Goal: Task Accomplishment & Management: Manage account settings

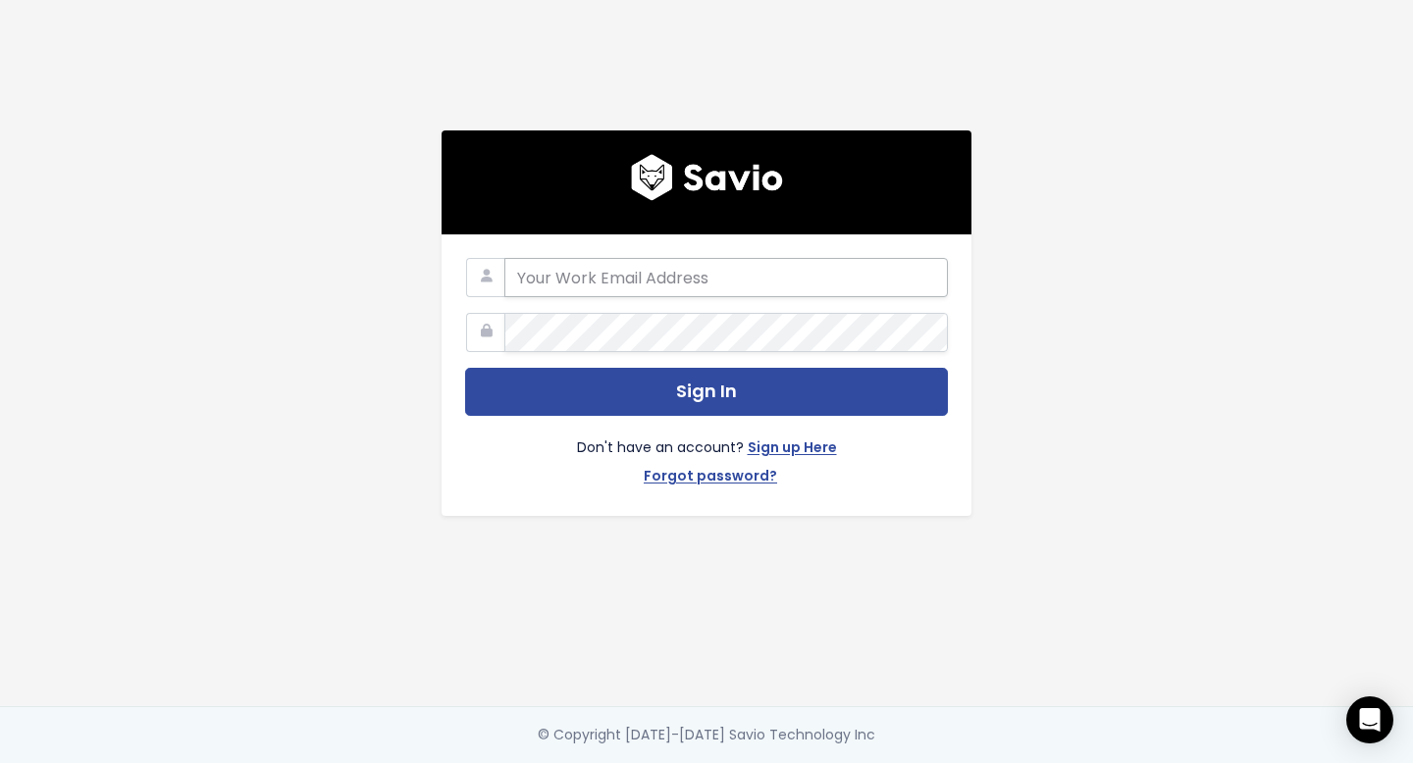
click at [665, 265] on input "email" at bounding box center [725, 277] width 443 height 39
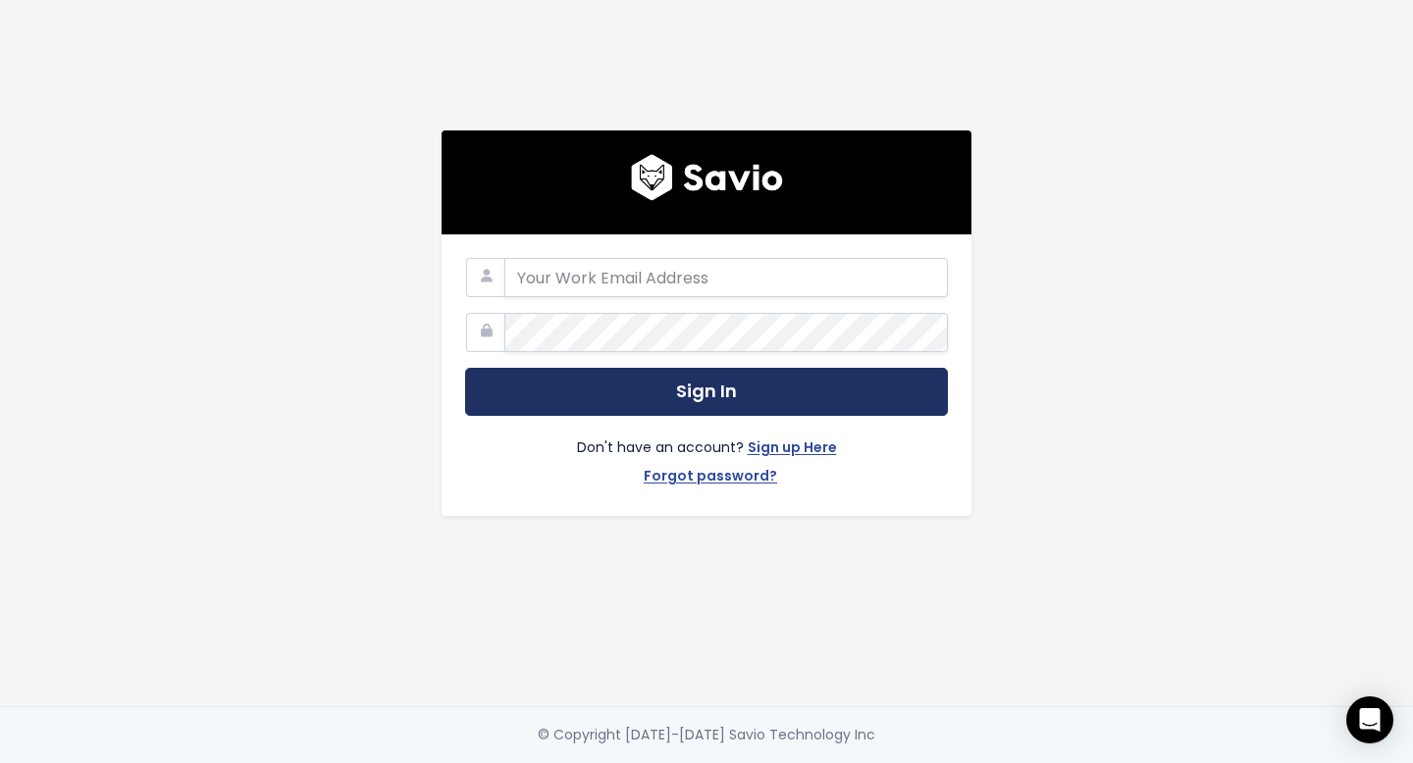
type input "support@survicate.com"
click at [842, 403] on button "Sign In" at bounding box center [706, 392] width 483 height 48
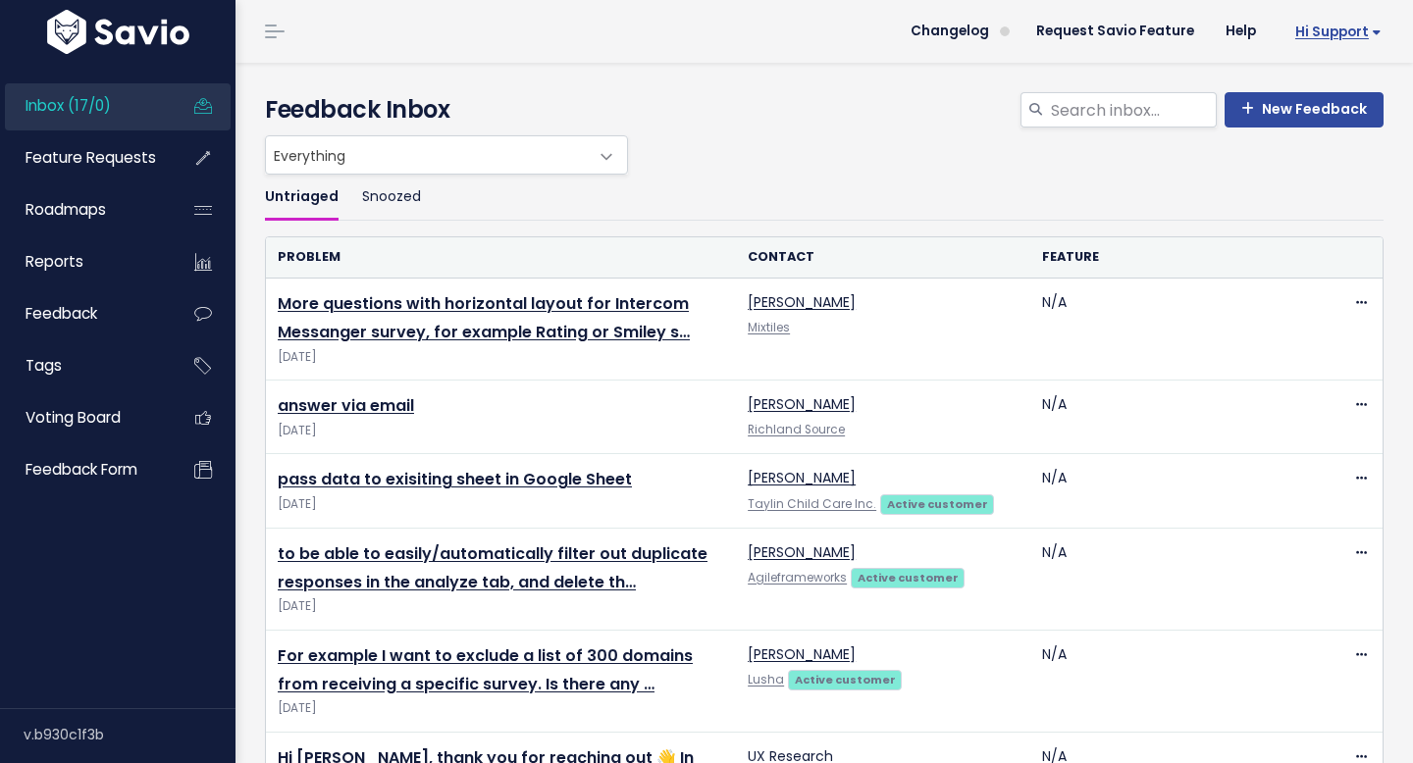
click at [1323, 34] on span "Hi Support" at bounding box center [1338, 32] width 86 height 15
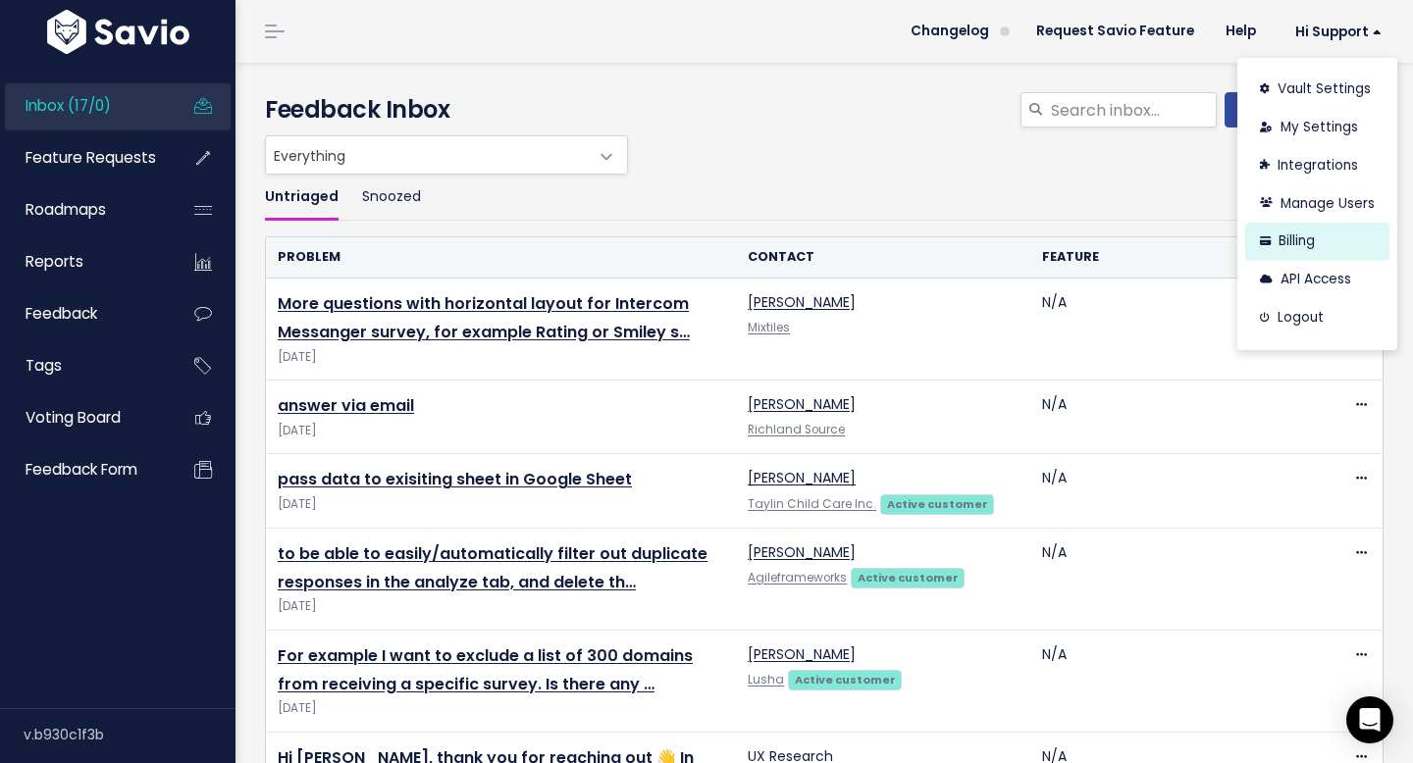
click at [1301, 246] on link "Billing" at bounding box center [1317, 242] width 144 height 38
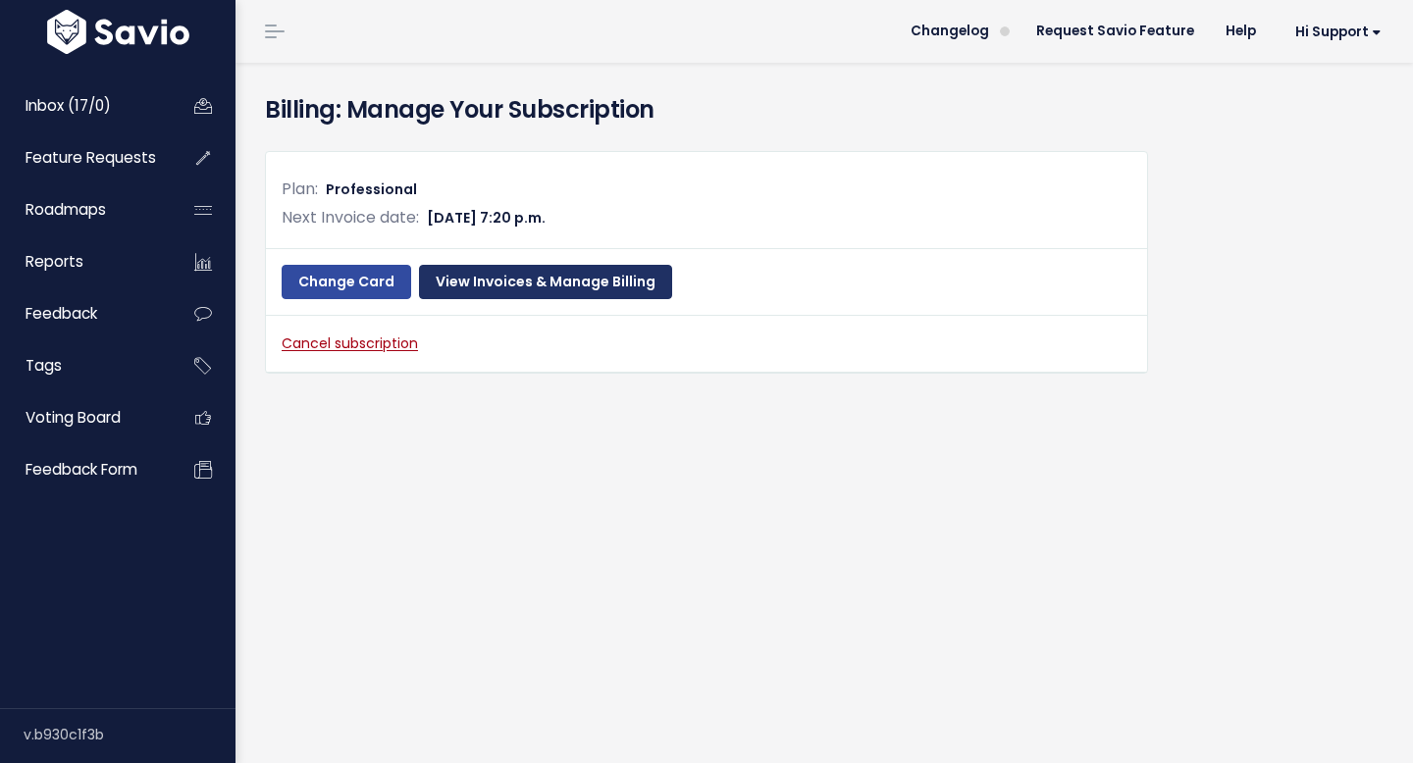
click at [514, 270] on link "View Invoices & Manage Billing" at bounding box center [545, 282] width 253 height 35
